Goal: Information Seeking & Learning: Find specific fact

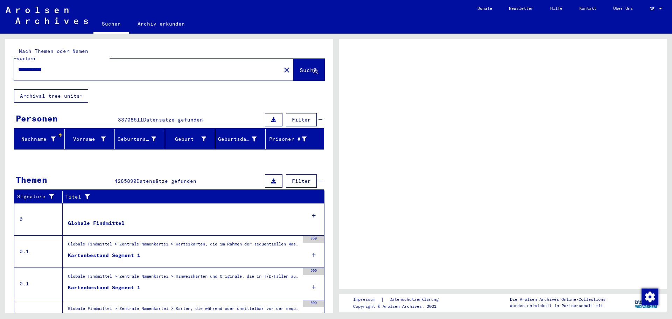
scroll to position [65, 0]
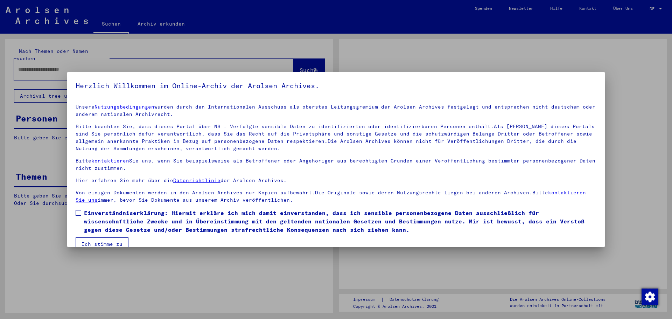
type input "**********"
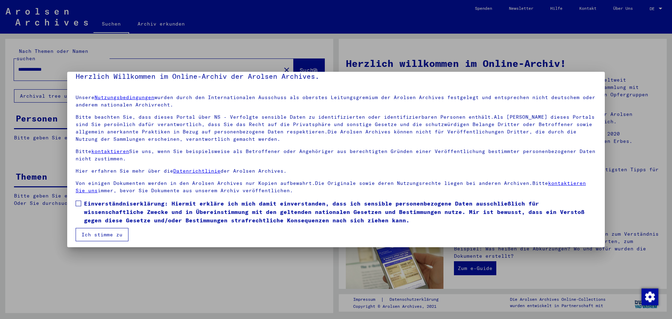
scroll to position [12, 0]
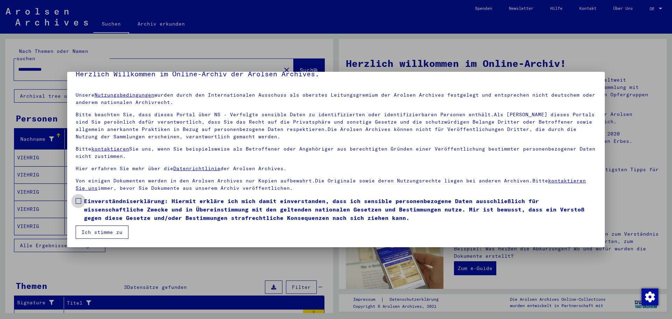
click at [76, 204] on label "Einverständniserklärung: Hiermit erkläre ich mich damit einverstanden, dass ich…" at bounding box center [336, 209] width 521 height 25
click at [99, 228] on button "Ich stimme zu" at bounding box center [102, 232] width 53 height 13
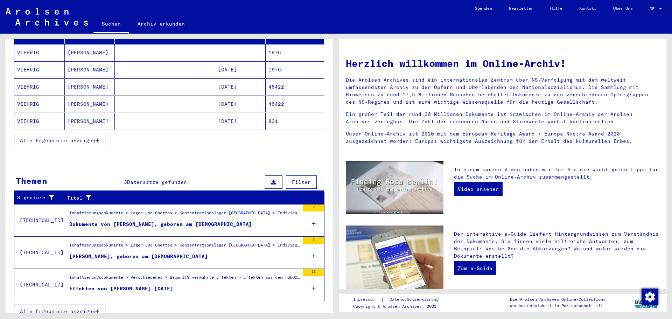
scroll to position [106, 0]
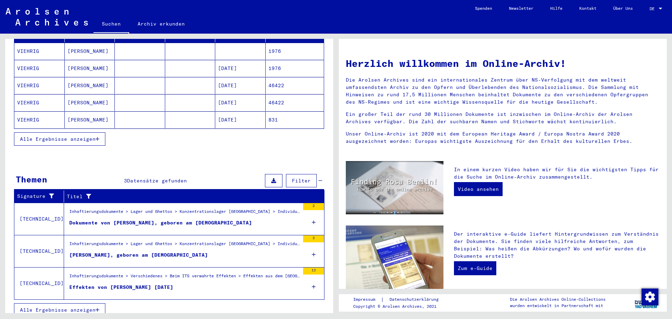
click at [133, 284] on div "Effekten von [PERSON_NAME] [DATE]" at bounding box center [121, 287] width 104 height 7
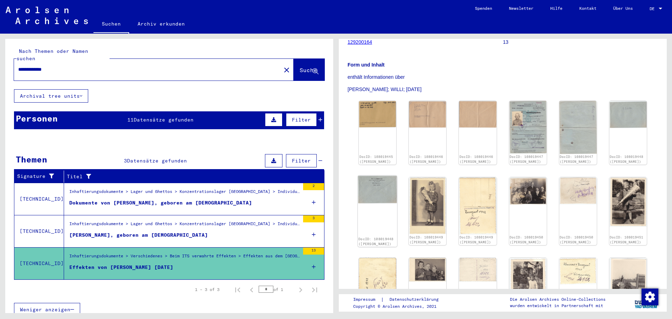
scroll to position [105, 0]
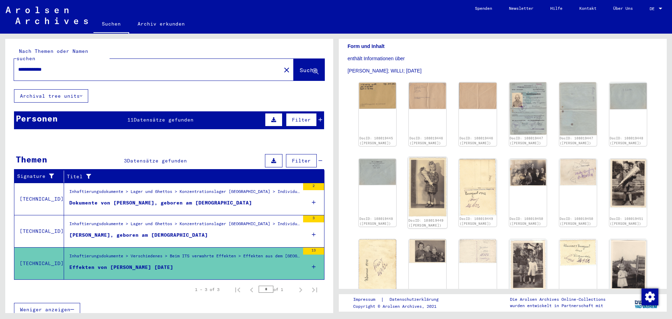
click at [431, 192] on img at bounding box center [428, 187] width 40 height 60
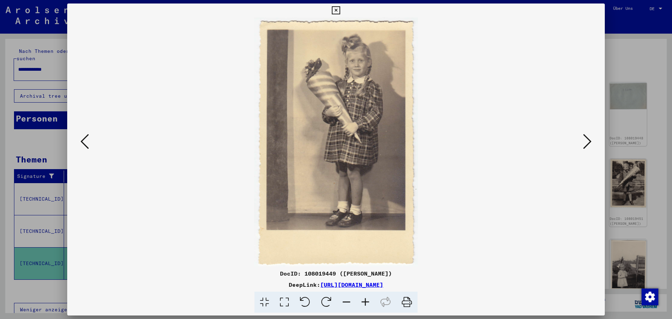
click at [583, 144] on button at bounding box center [587, 142] width 13 height 20
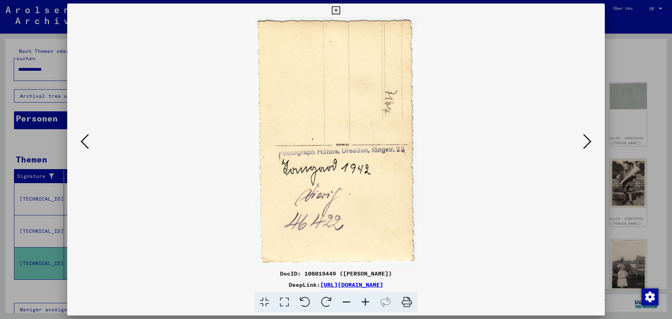
click at [90, 141] on button at bounding box center [84, 142] width 13 height 20
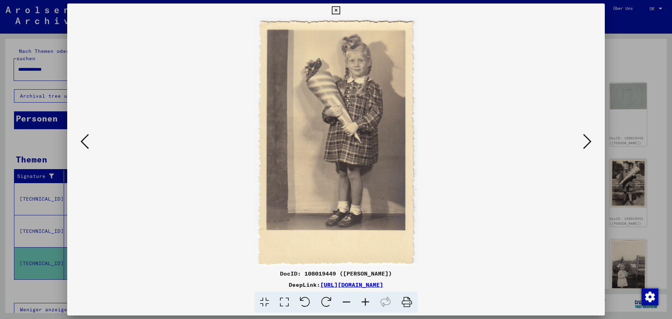
click at [582, 141] on button at bounding box center [587, 142] width 13 height 20
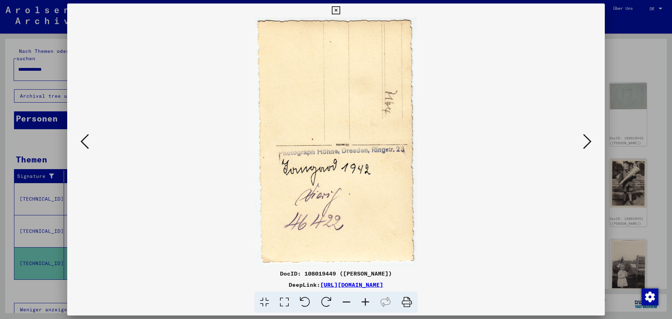
click at [583, 142] on button at bounding box center [587, 142] width 13 height 20
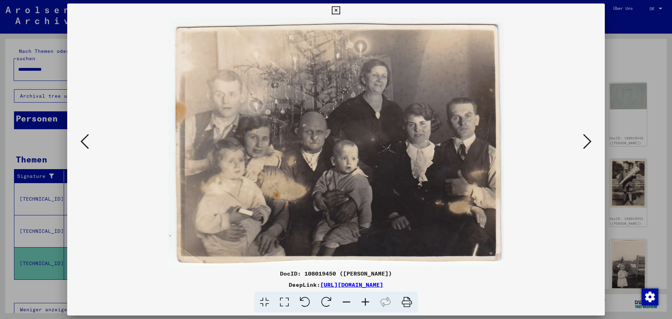
click at [583, 142] on button at bounding box center [587, 142] width 13 height 20
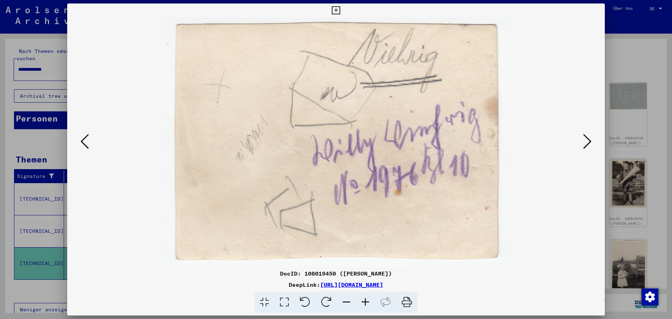
click at [583, 142] on button at bounding box center [587, 142] width 13 height 20
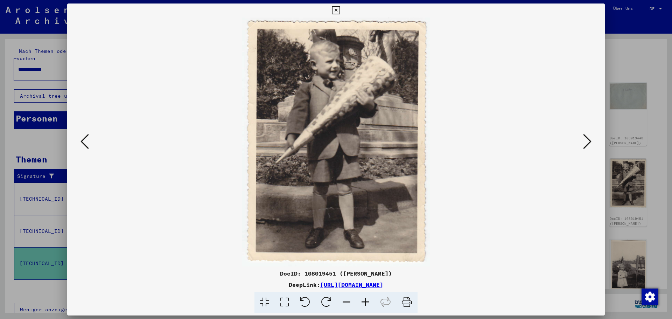
click at [583, 142] on button at bounding box center [587, 142] width 13 height 20
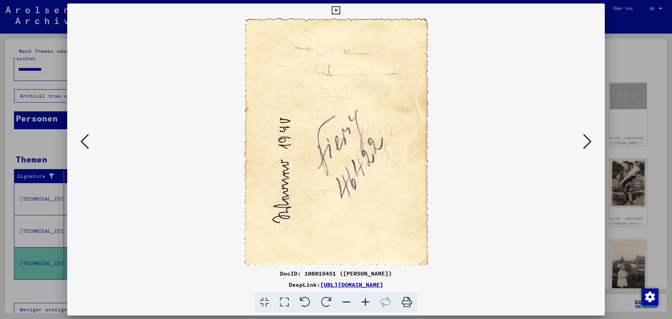
click at [85, 135] on icon at bounding box center [85, 141] width 8 height 17
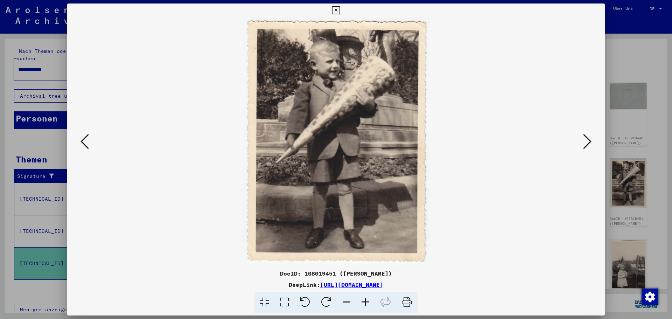
click at [584, 146] on icon at bounding box center [587, 141] width 8 height 17
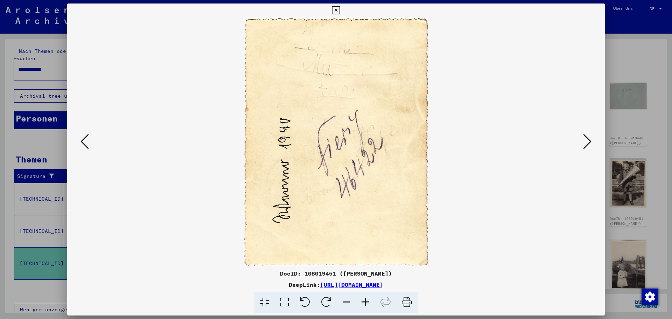
click at [584, 146] on icon at bounding box center [587, 141] width 8 height 17
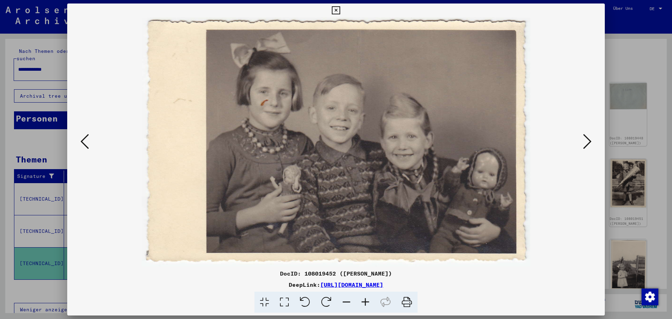
click at [584, 146] on icon at bounding box center [587, 141] width 8 height 17
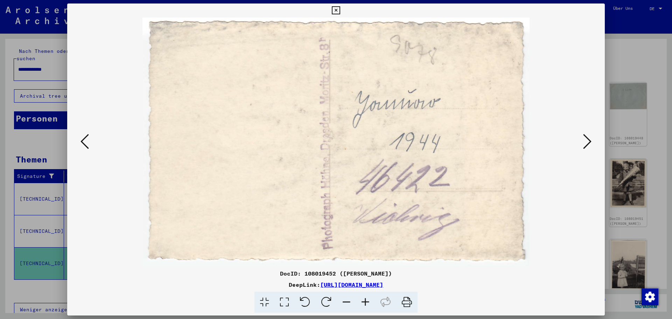
click at [88, 141] on icon at bounding box center [85, 141] width 8 height 17
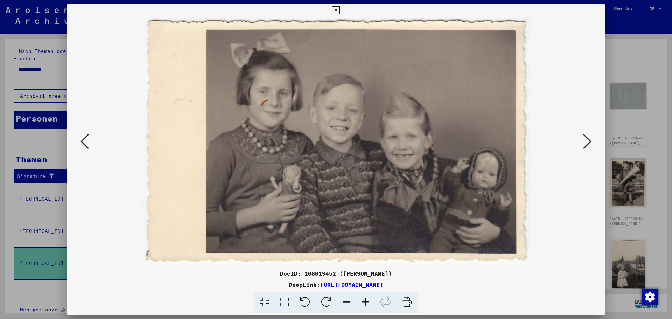
click at [588, 144] on icon at bounding box center [587, 141] width 8 height 17
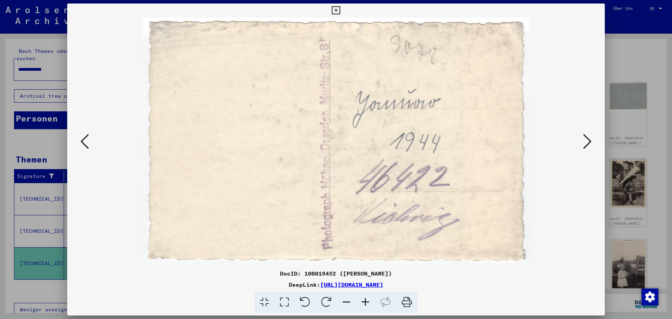
click at [588, 144] on icon at bounding box center [587, 141] width 8 height 17
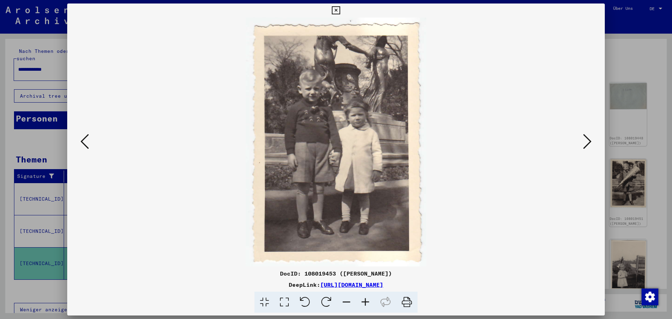
click at [588, 144] on icon at bounding box center [587, 141] width 8 height 17
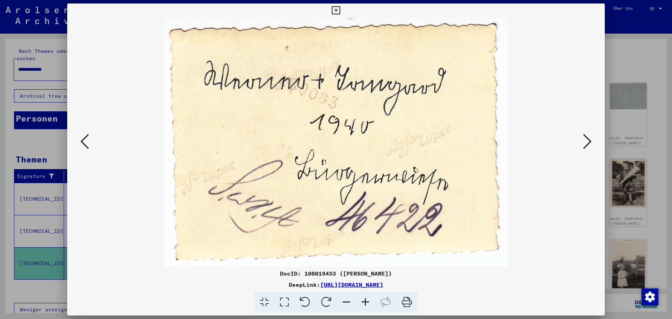
click at [85, 143] on icon at bounding box center [85, 141] width 8 height 17
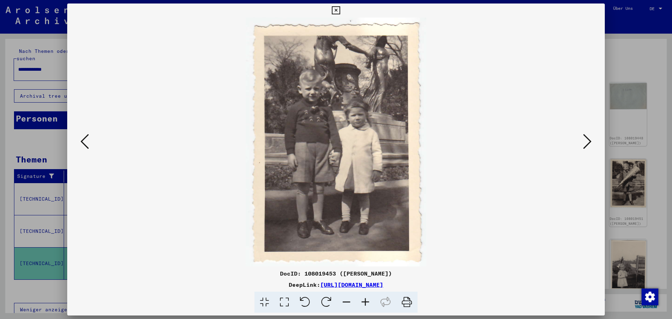
click at [590, 142] on icon at bounding box center [587, 141] width 8 height 17
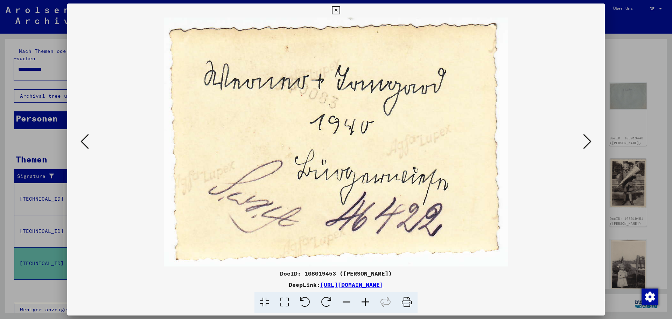
click at [590, 142] on icon at bounding box center [587, 141] width 8 height 17
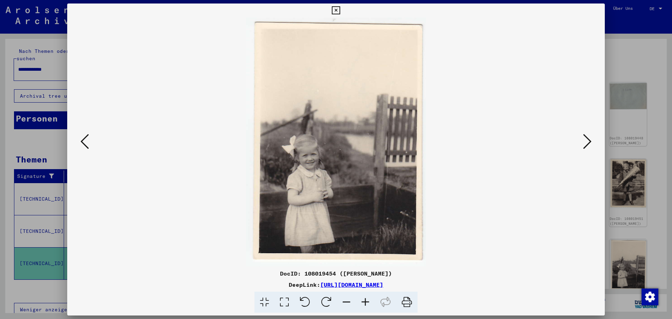
click at [590, 142] on icon at bounding box center [587, 141] width 8 height 17
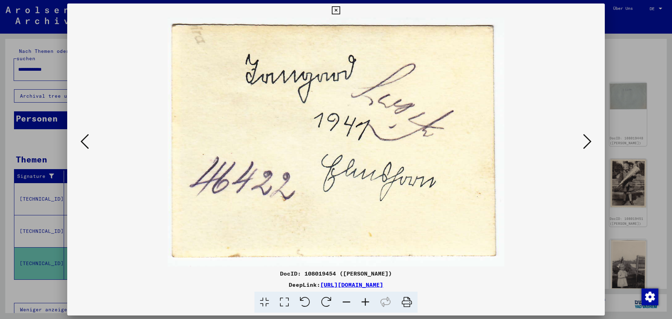
click at [590, 142] on icon at bounding box center [587, 141] width 8 height 17
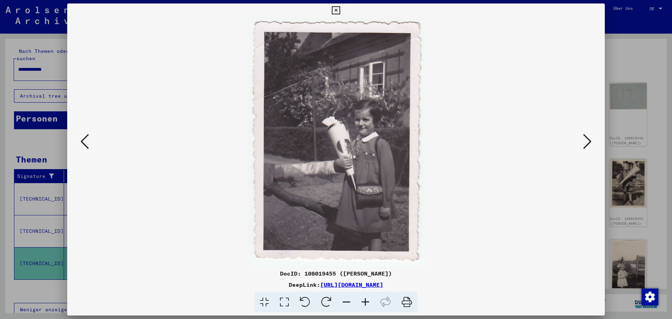
click at [590, 142] on icon at bounding box center [587, 141] width 8 height 17
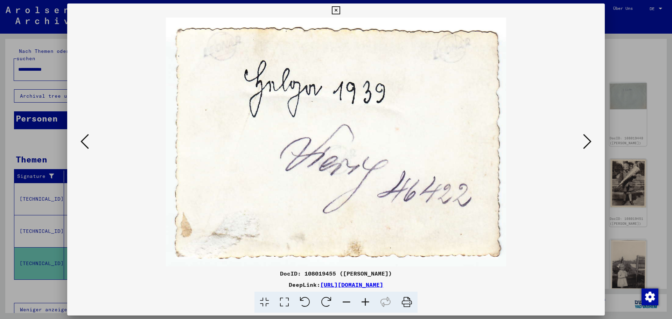
click at [86, 141] on icon at bounding box center [85, 141] width 8 height 17
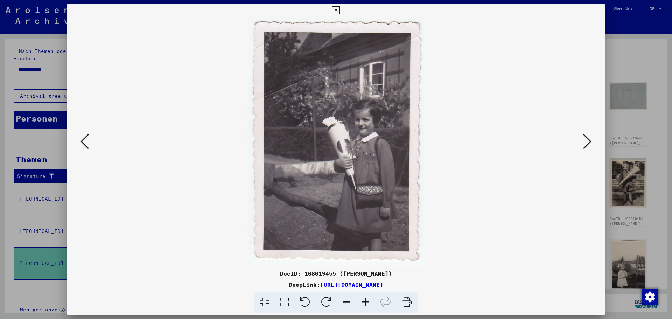
click at [580, 143] on img at bounding box center [336, 142] width 490 height 249
click at [582, 142] on button at bounding box center [587, 142] width 13 height 20
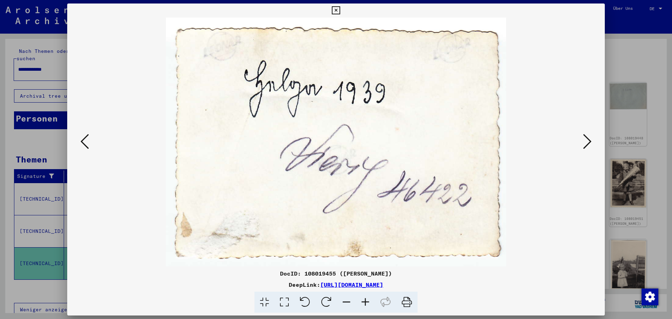
click at [582, 142] on button at bounding box center [587, 142] width 13 height 20
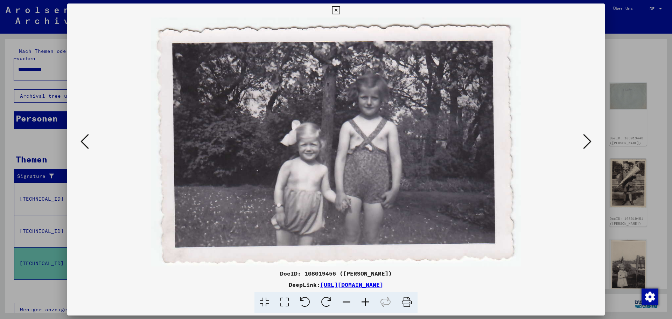
click at [582, 142] on button at bounding box center [587, 142] width 13 height 20
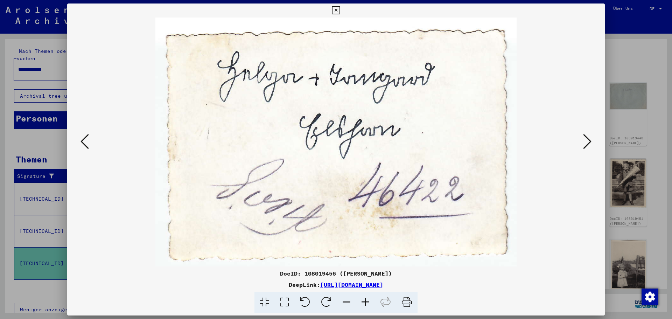
click at [582, 138] on button at bounding box center [587, 142] width 13 height 20
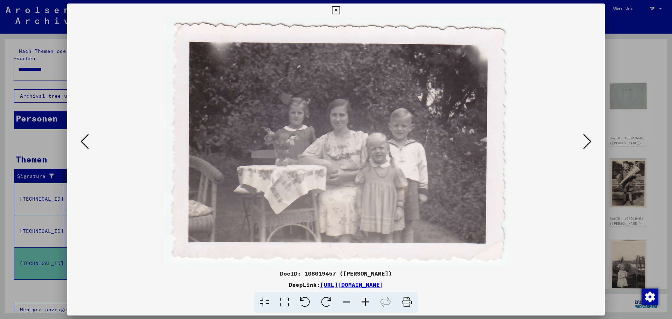
click at [582, 138] on button at bounding box center [587, 142] width 13 height 20
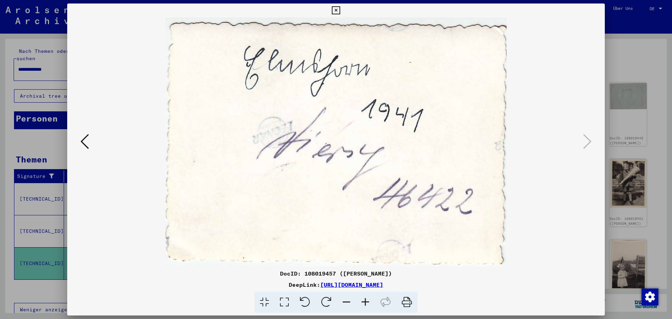
click at [88, 137] on icon at bounding box center [85, 141] width 8 height 17
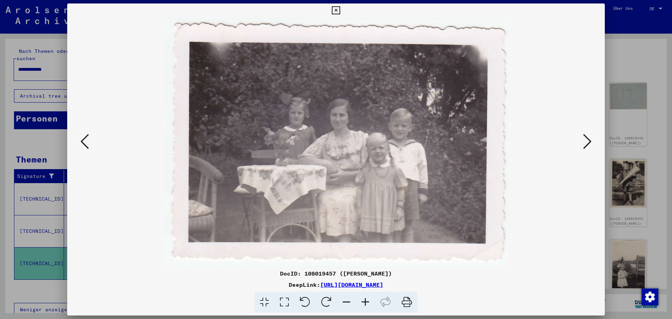
click at [88, 137] on icon at bounding box center [85, 141] width 8 height 17
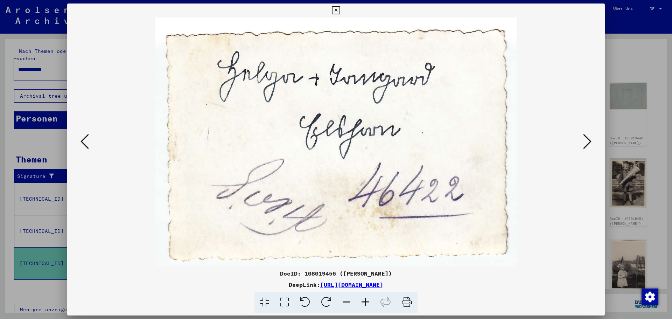
click at [85, 139] on icon at bounding box center [85, 141] width 8 height 17
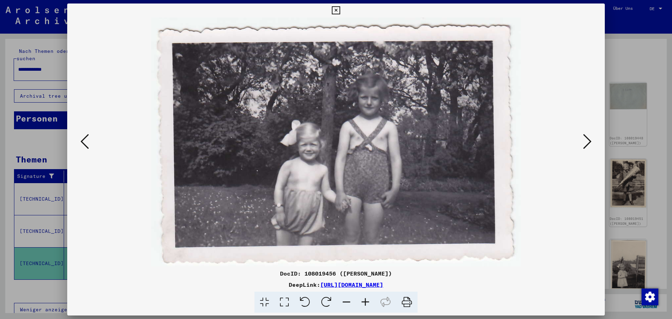
click at [585, 137] on icon at bounding box center [587, 141] width 8 height 17
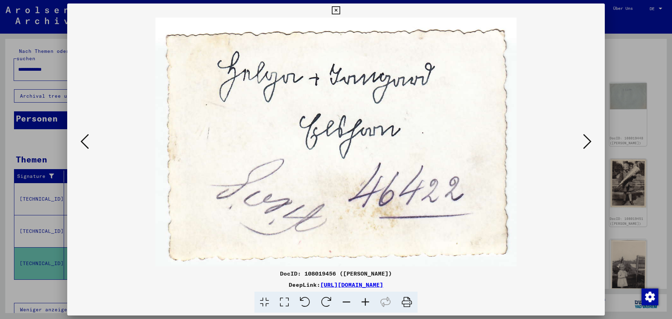
click at [585, 137] on icon at bounding box center [587, 141] width 8 height 17
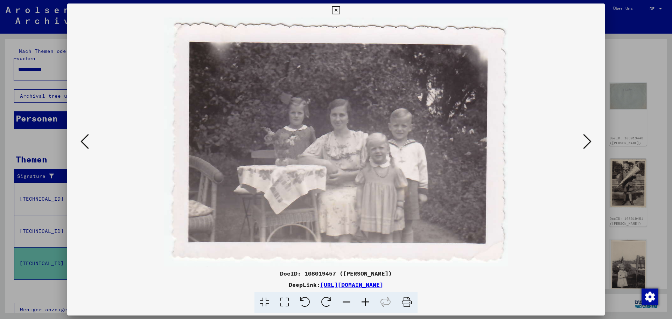
click at [585, 137] on icon at bounding box center [587, 141] width 8 height 17
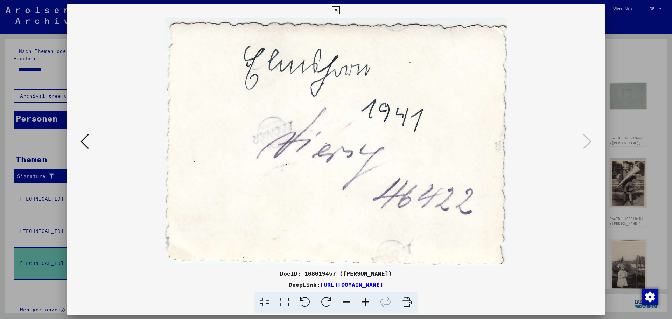
click at [334, 11] on icon at bounding box center [336, 10] width 8 height 8
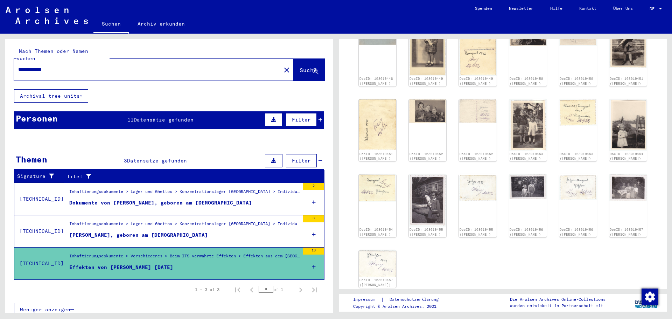
scroll to position [70, 0]
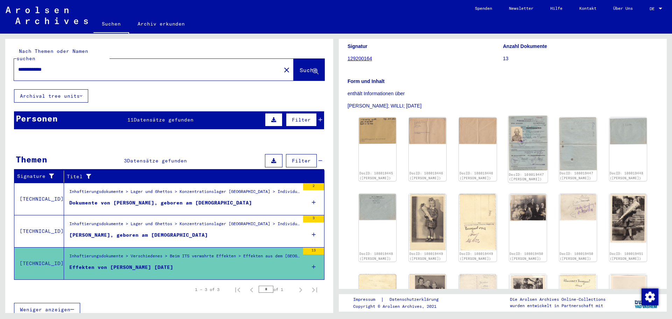
click at [514, 161] on img at bounding box center [528, 143] width 40 height 55
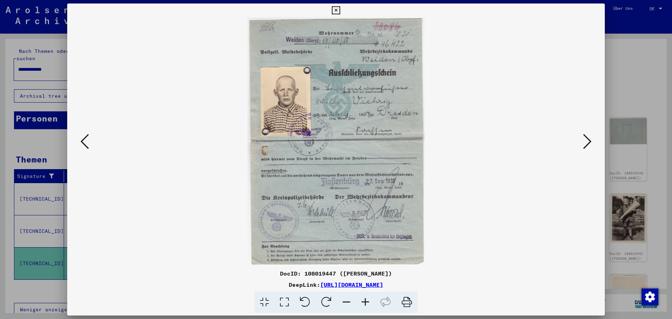
click at [586, 145] on icon at bounding box center [587, 141] width 8 height 17
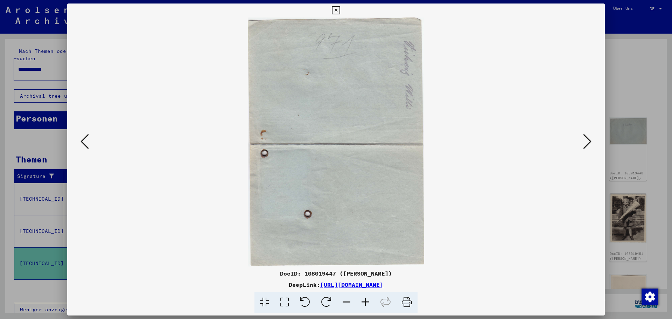
click at [586, 145] on icon at bounding box center [587, 141] width 8 height 17
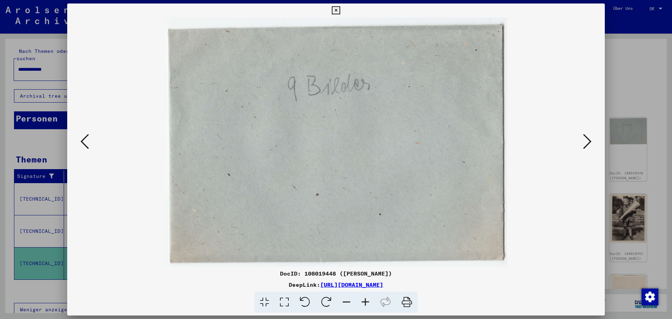
click at [586, 145] on icon at bounding box center [587, 141] width 8 height 17
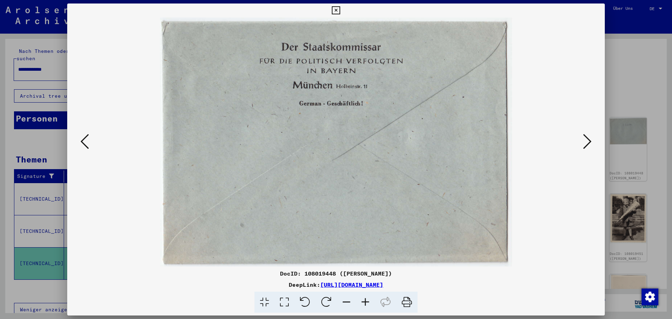
click at [586, 145] on icon at bounding box center [587, 141] width 8 height 17
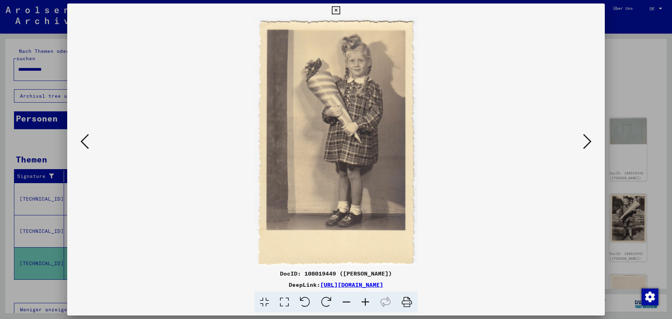
click at [585, 145] on icon at bounding box center [587, 141] width 8 height 17
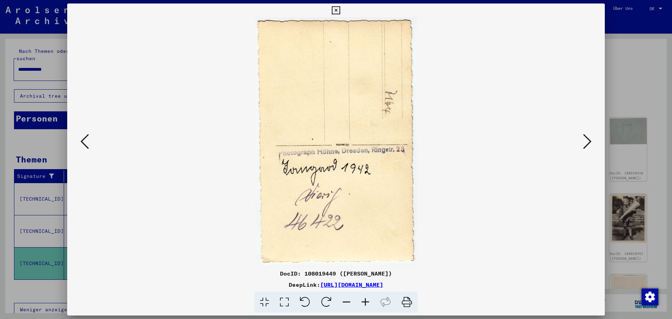
click at [583, 145] on button at bounding box center [587, 142] width 13 height 20
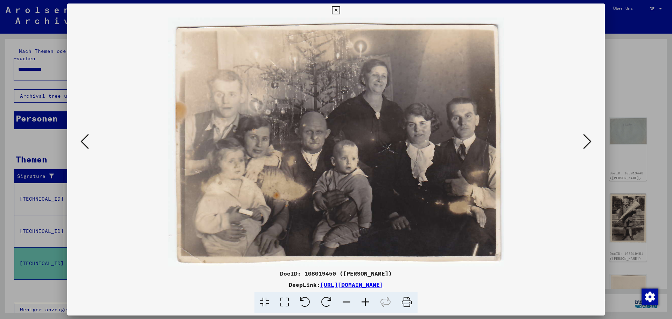
click at [581, 144] on img at bounding box center [336, 142] width 490 height 249
click at [591, 142] on icon at bounding box center [587, 141] width 8 height 17
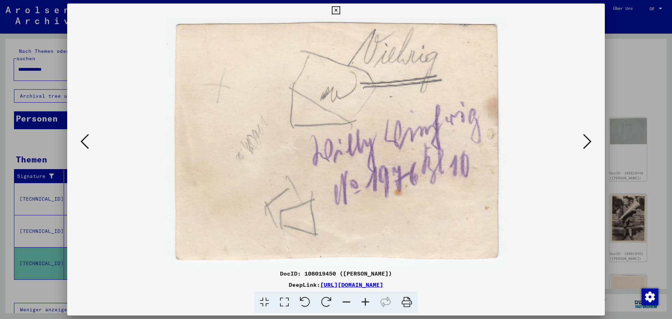
click at [591, 142] on icon at bounding box center [587, 141] width 8 height 17
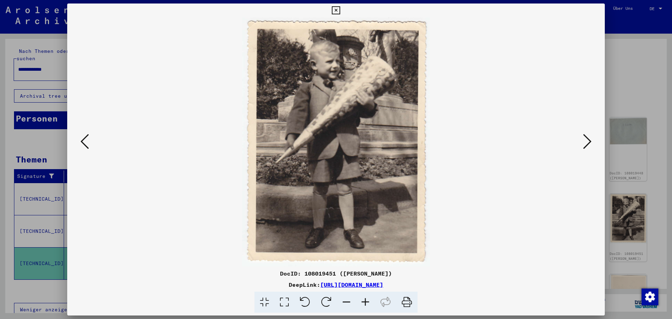
click at [591, 142] on icon at bounding box center [587, 141] width 8 height 17
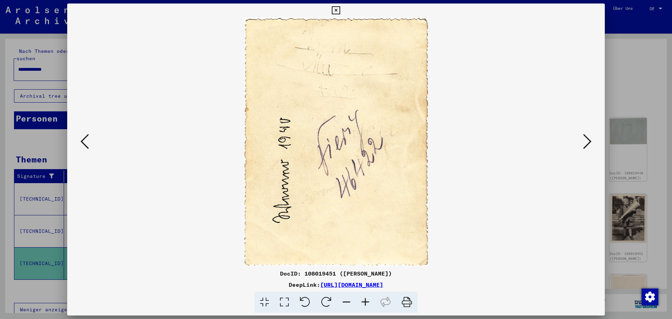
click at [334, 13] on icon at bounding box center [336, 10] width 8 height 8
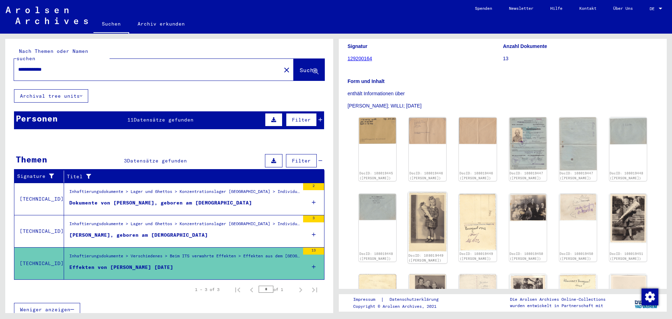
click at [428, 245] on img at bounding box center [428, 222] width 40 height 60
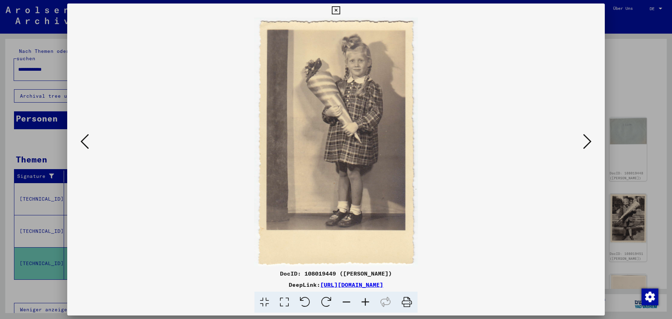
click at [587, 145] on icon at bounding box center [587, 141] width 8 height 17
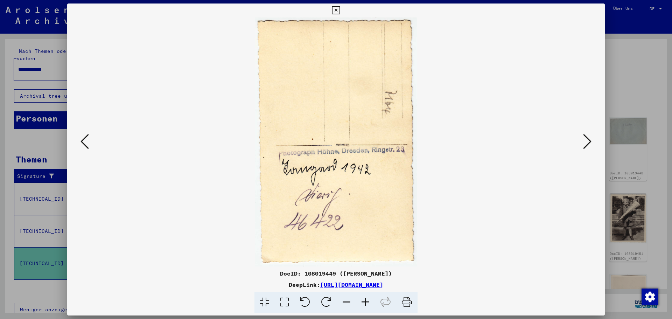
click at [333, 9] on icon at bounding box center [336, 10] width 8 height 8
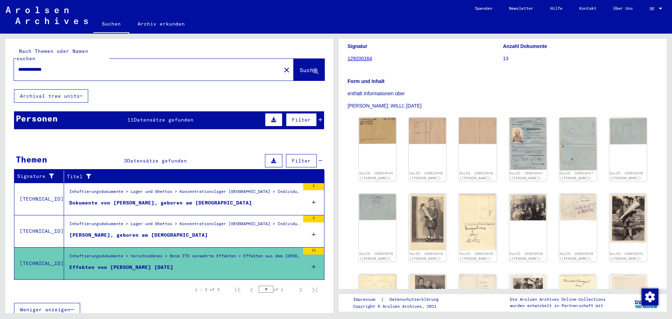
click at [138, 199] on div "Dokumente von [PERSON_NAME], geboren am [DEMOGRAPHIC_DATA]" at bounding box center [160, 202] width 183 height 7
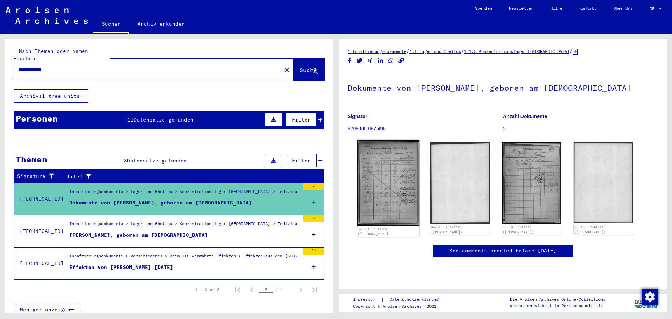
click at [408, 219] on img at bounding box center [389, 183] width 62 height 86
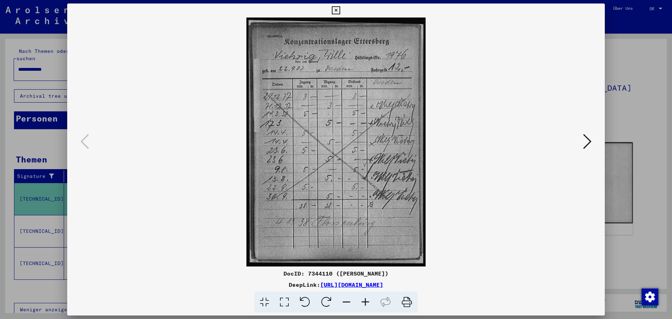
click at [587, 146] on icon at bounding box center [587, 141] width 8 height 17
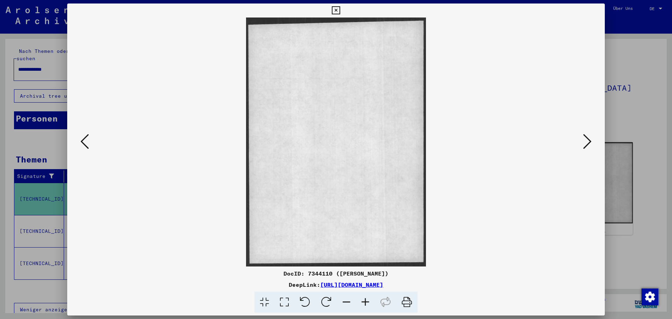
click at [587, 146] on icon at bounding box center [587, 141] width 8 height 17
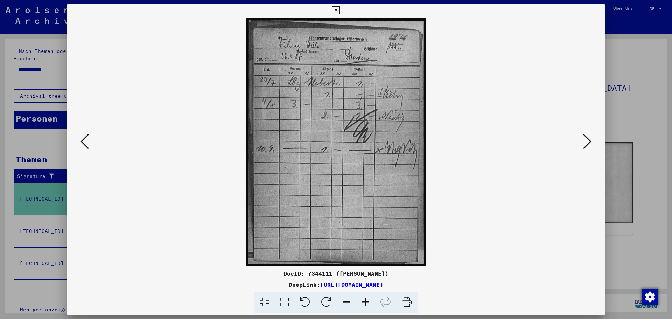
click at [587, 146] on icon at bounding box center [587, 141] width 8 height 17
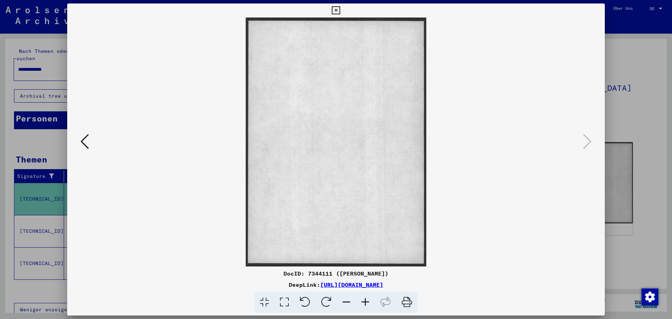
click at [340, 8] on icon at bounding box center [336, 10] width 8 height 8
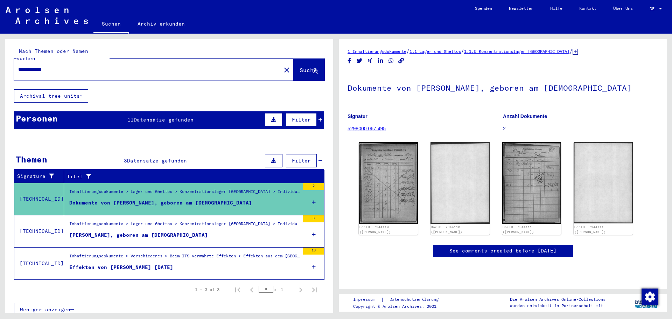
click at [120, 221] on div "Inhaftierungsdokumente > Lager und Ghettos > Konzentrationslager [GEOGRAPHIC_DA…" at bounding box center [184, 226] width 230 height 10
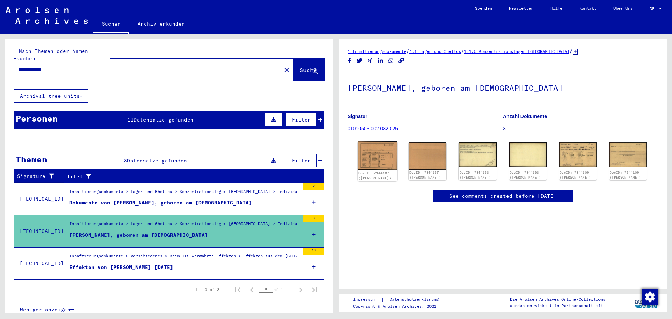
click at [372, 166] on img at bounding box center [378, 155] width 40 height 29
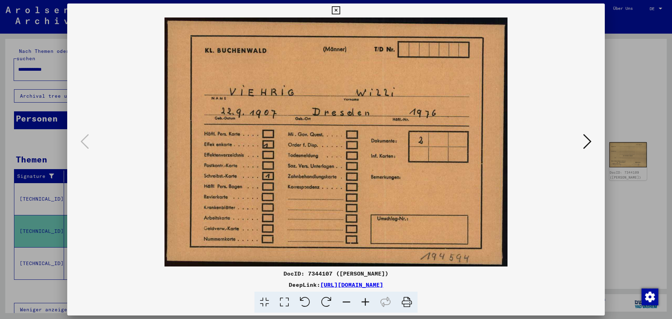
click at [584, 140] on icon at bounding box center [587, 141] width 8 height 17
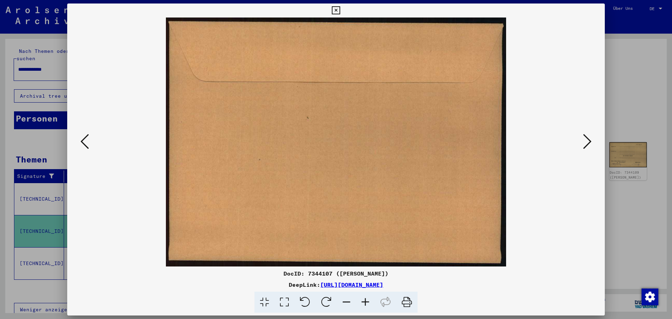
click at [584, 140] on icon at bounding box center [587, 141] width 8 height 17
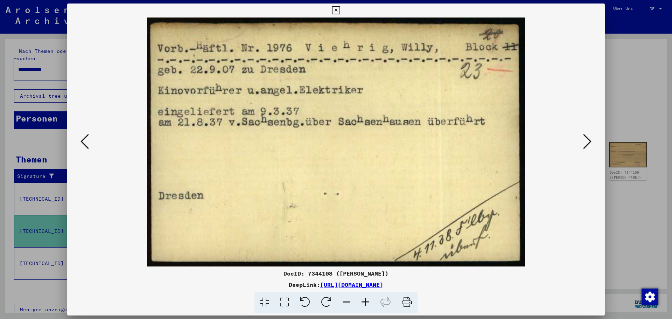
click at [584, 140] on icon at bounding box center [587, 141] width 8 height 17
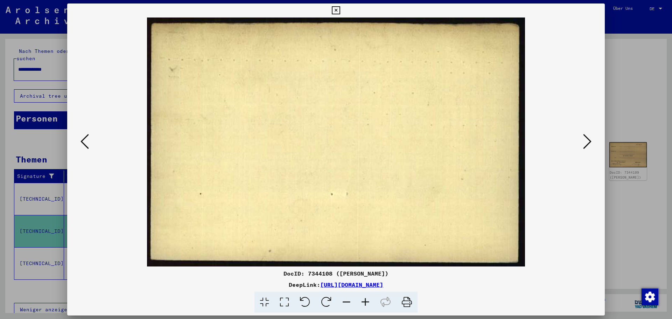
click at [584, 140] on icon at bounding box center [587, 141] width 8 height 17
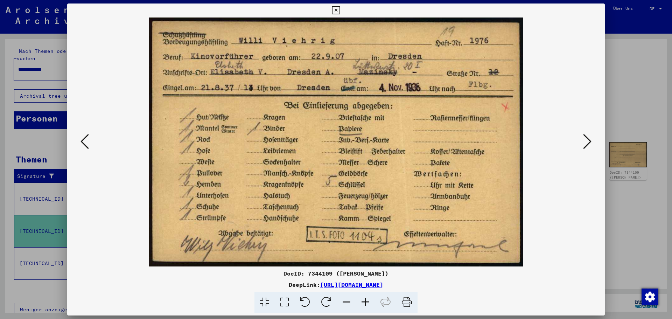
click at [585, 139] on icon at bounding box center [587, 141] width 8 height 17
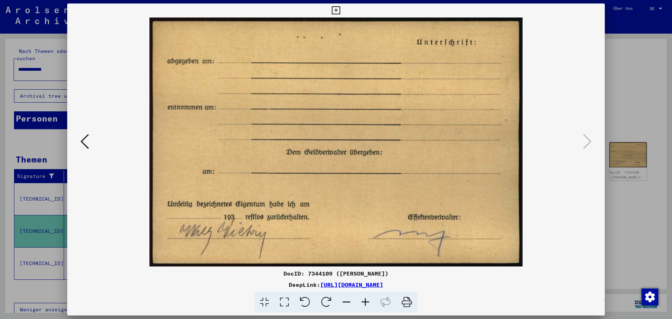
click at [79, 143] on button at bounding box center [84, 142] width 13 height 20
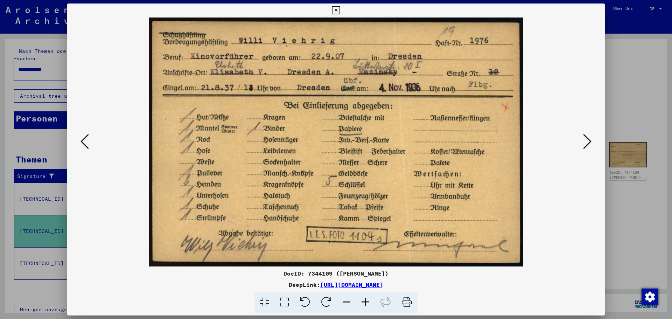
click at [589, 139] on icon at bounding box center [587, 141] width 8 height 17
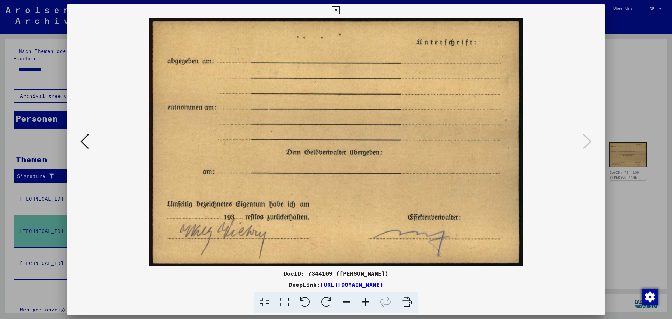
click at [340, 8] on icon at bounding box center [336, 10] width 8 height 8
